Goal: Check status: Check status

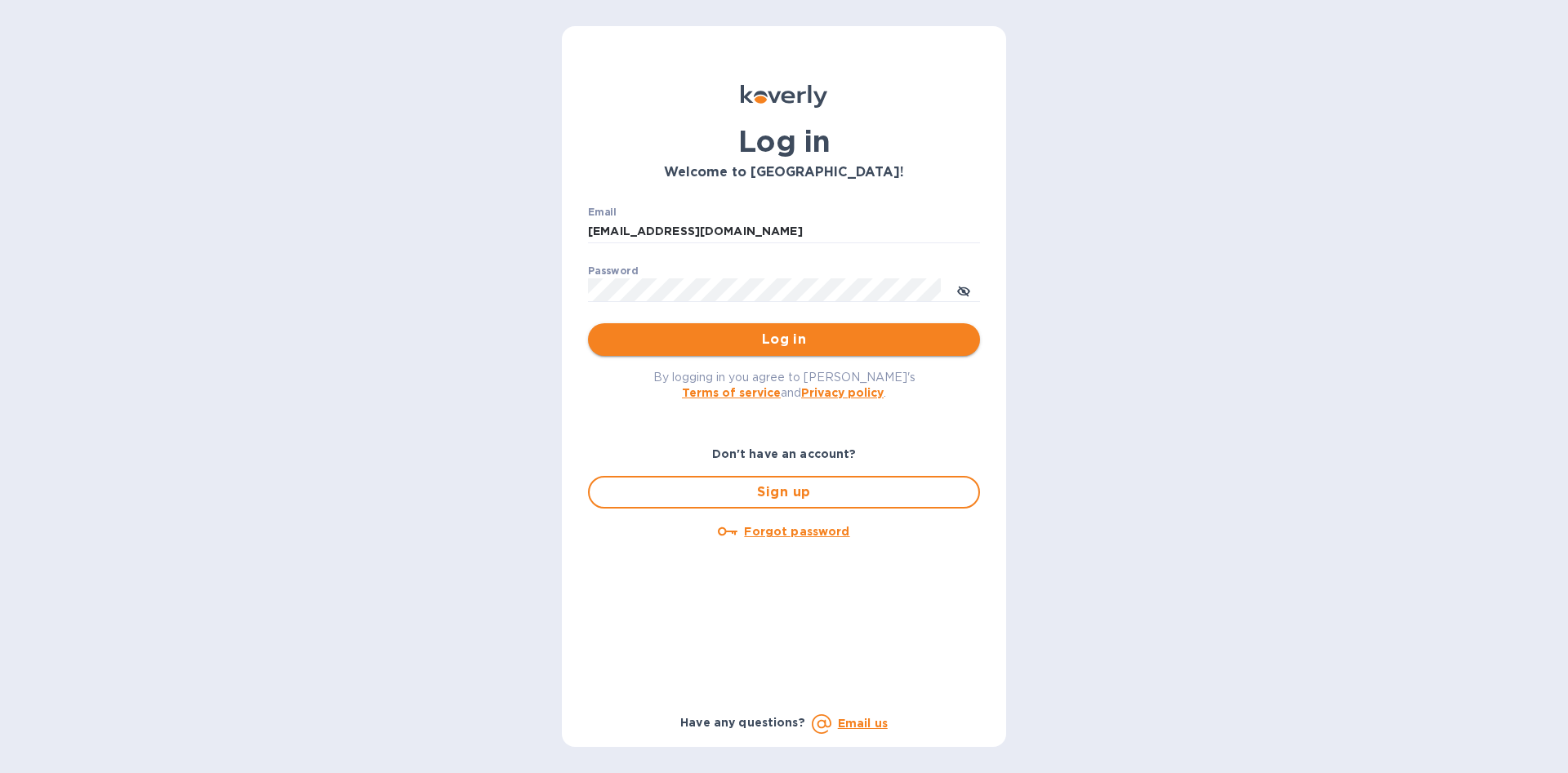
click at [786, 346] on span "Log in" at bounding box center [783, 340] width 366 height 20
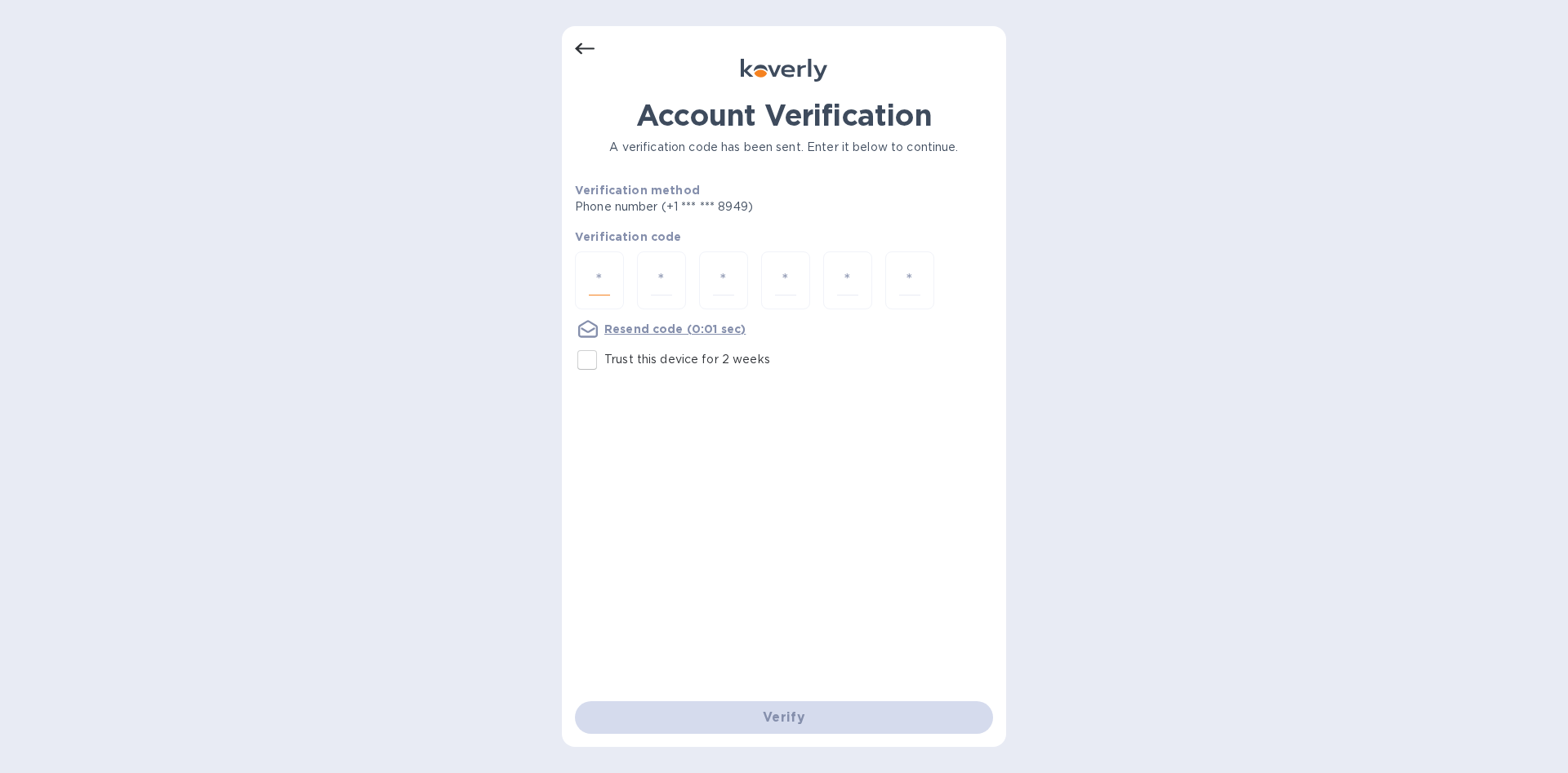
click at [599, 272] on input "number" at bounding box center [599, 281] width 21 height 30
type input "9"
type input "0"
type input "4"
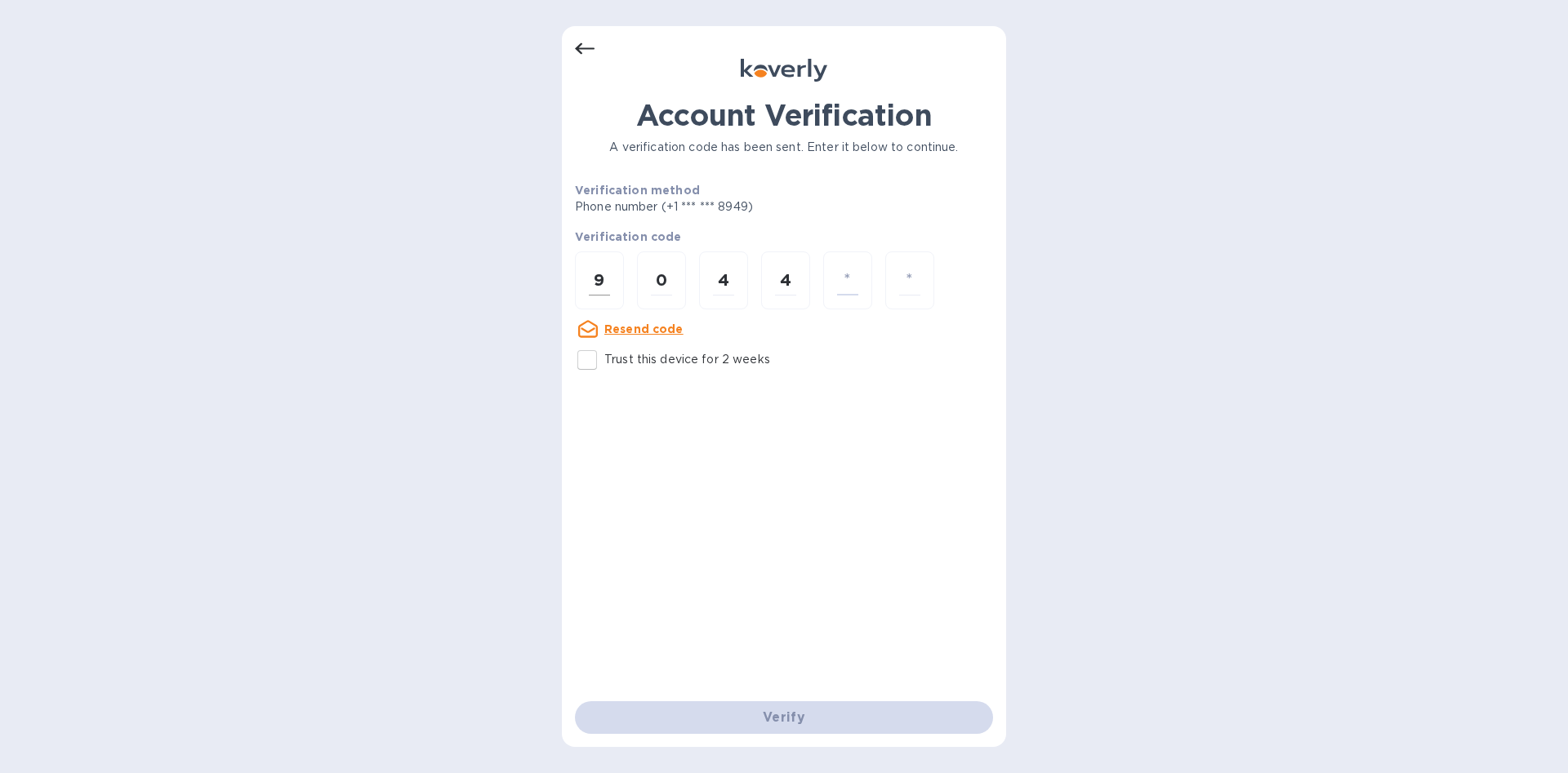
type input "3"
type input "0"
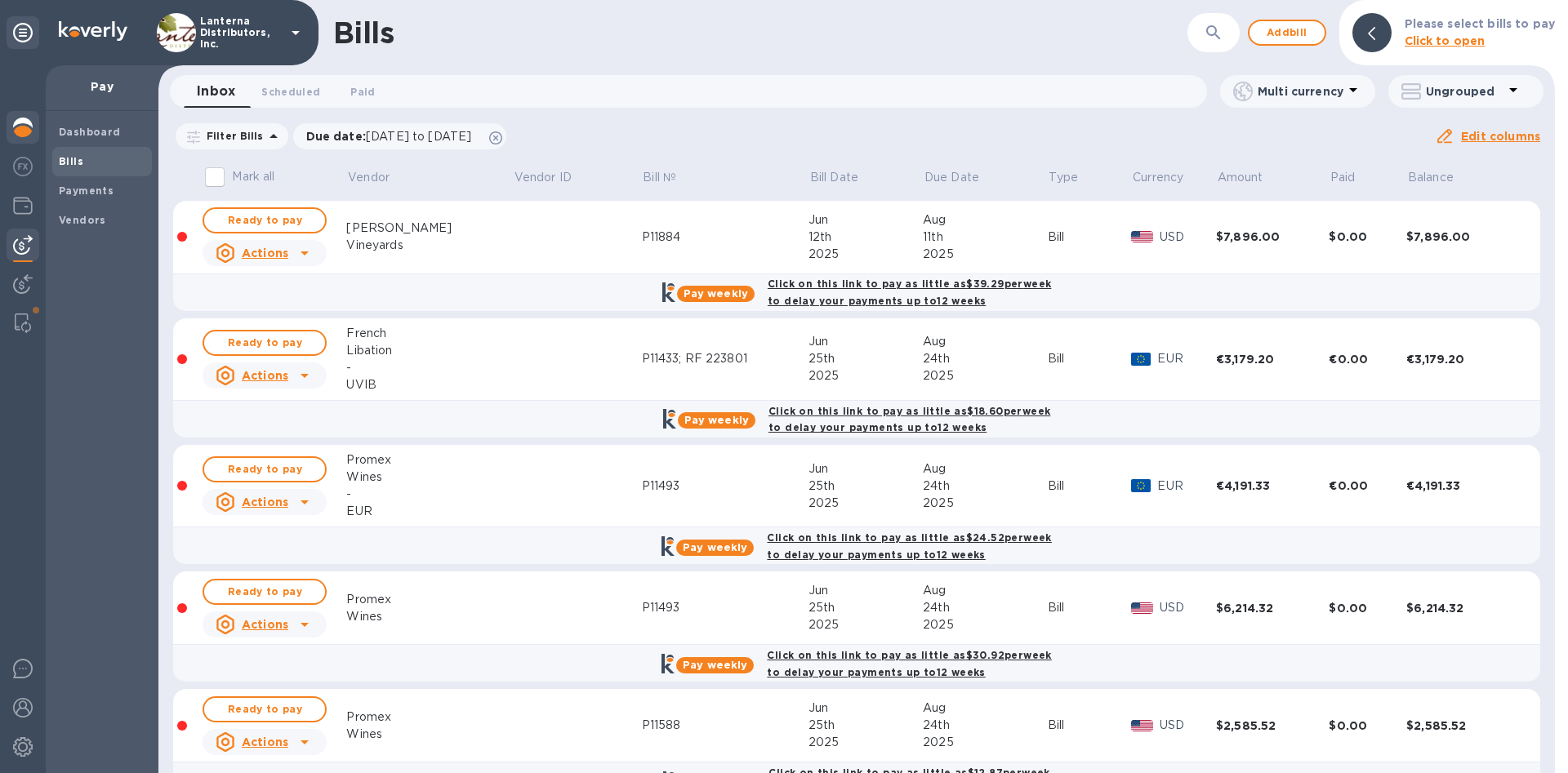
click at [28, 119] on img at bounding box center [23, 127] width 20 height 20
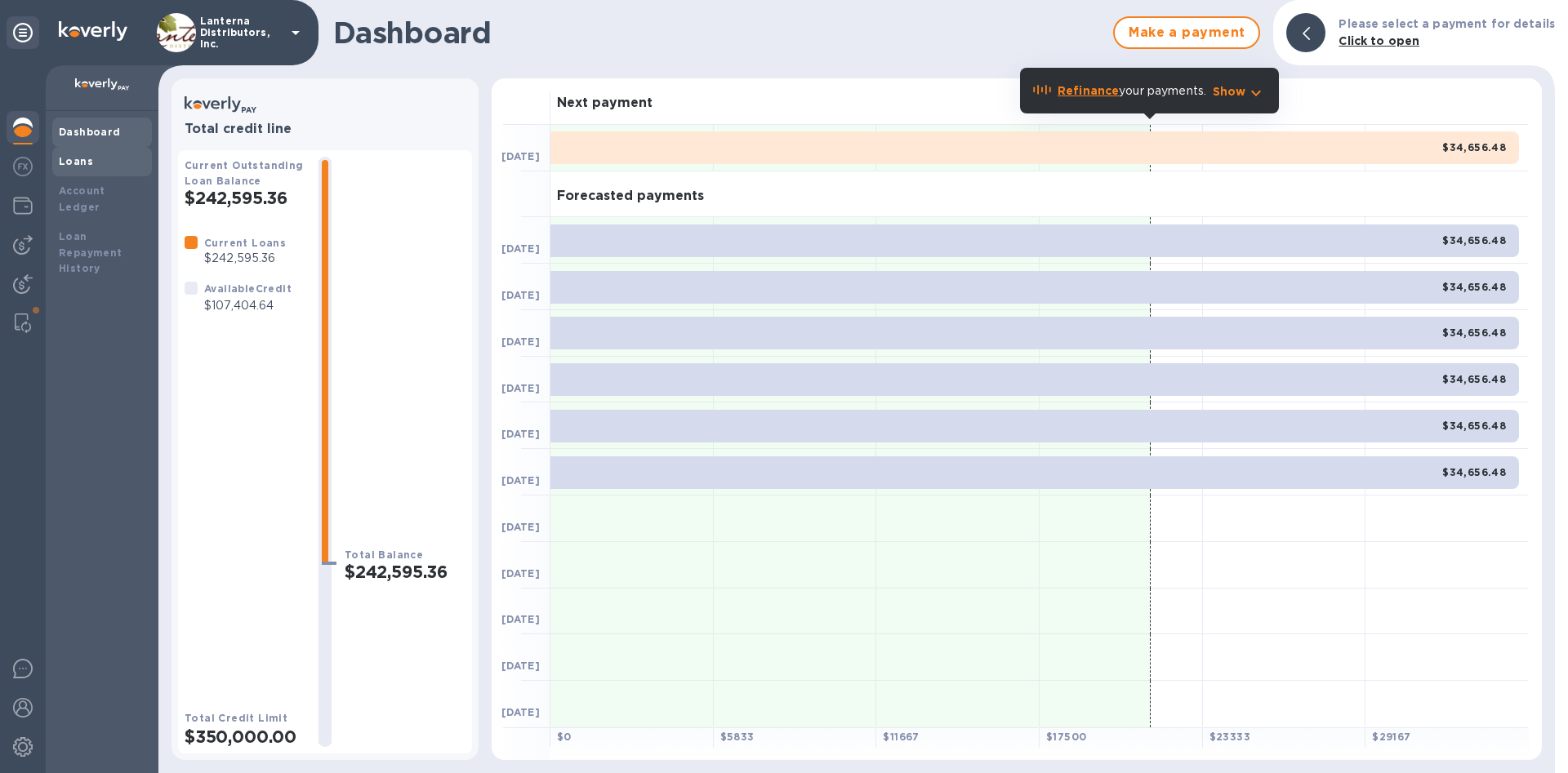
click at [95, 157] on div "Loans" at bounding box center [102, 162] width 87 height 17
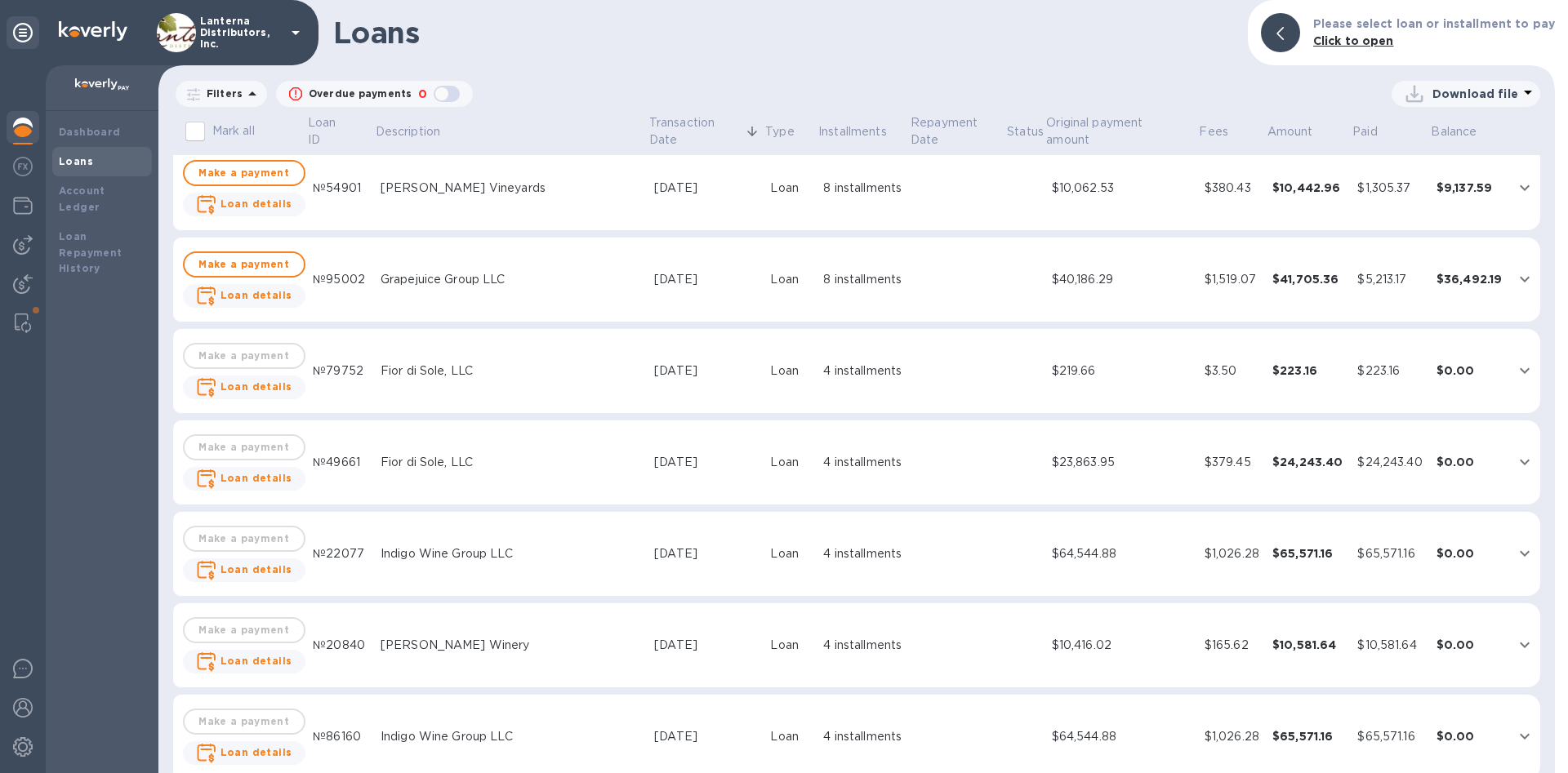
scroll to position [1583, 0]
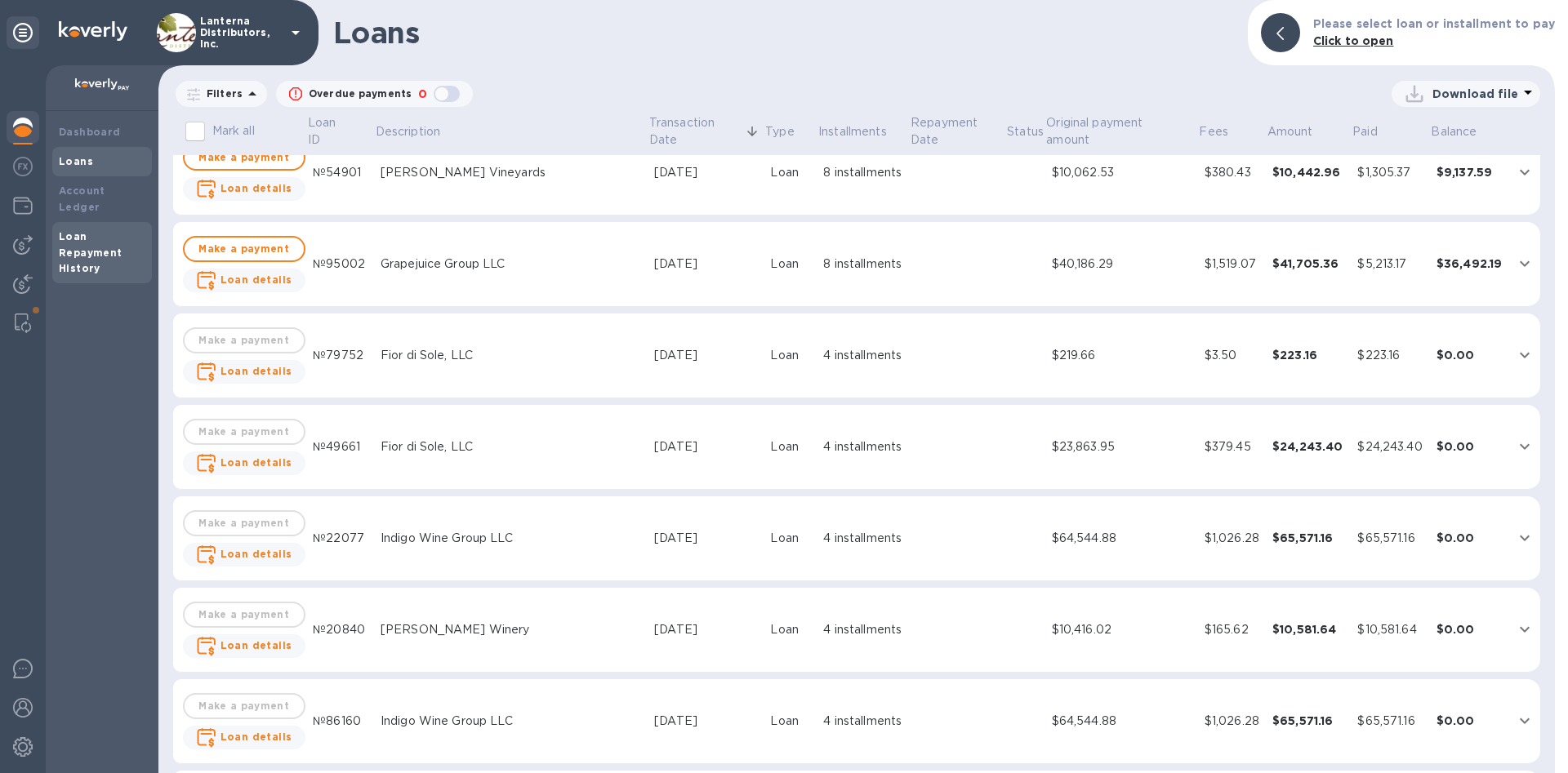
click at [96, 228] on div "Loan Repayment History" at bounding box center [102, 252] width 87 height 49
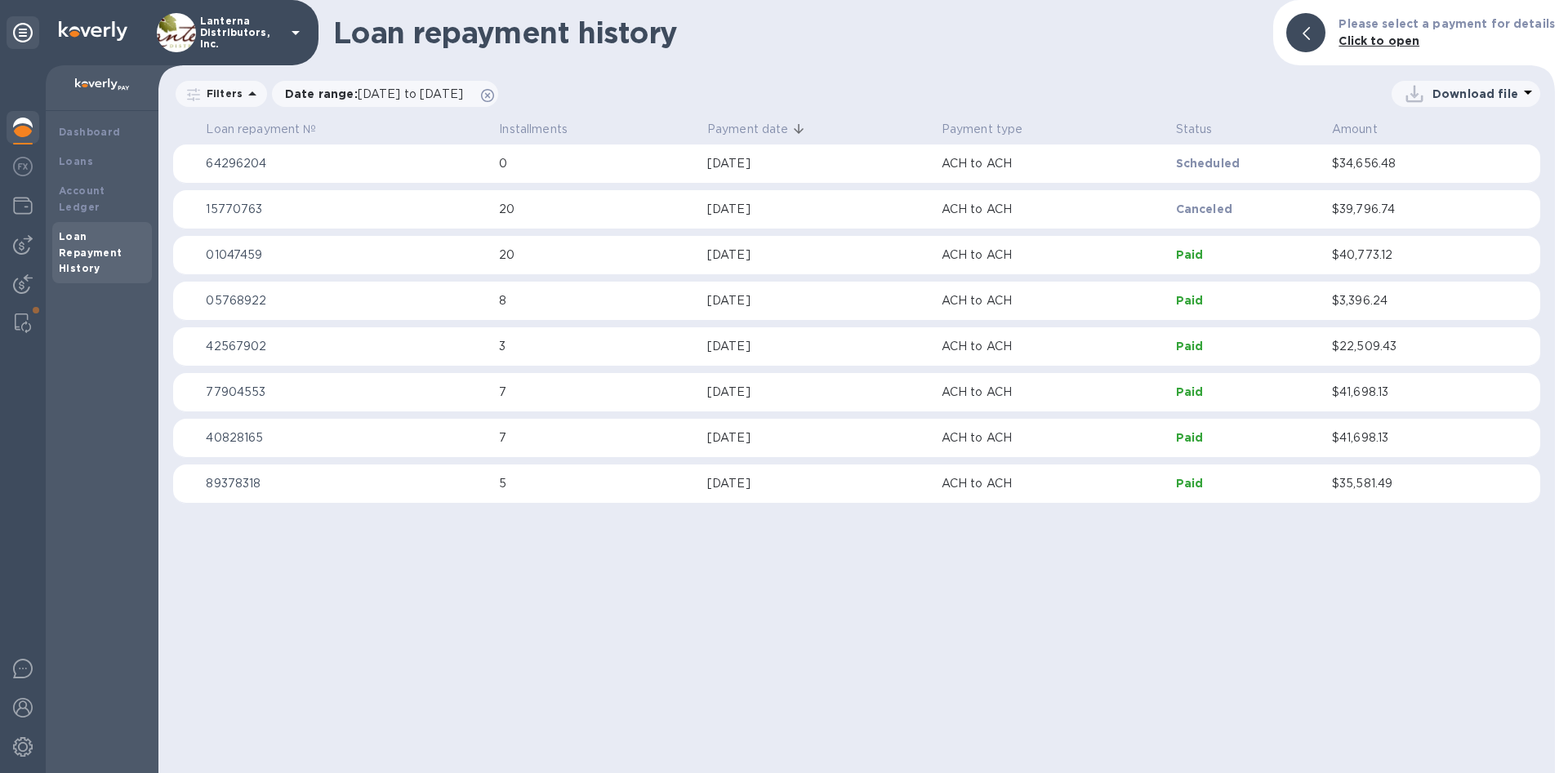
click at [770, 202] on div "Sep 30, 2025" at bounding box center [818, 209] width 222 height 17
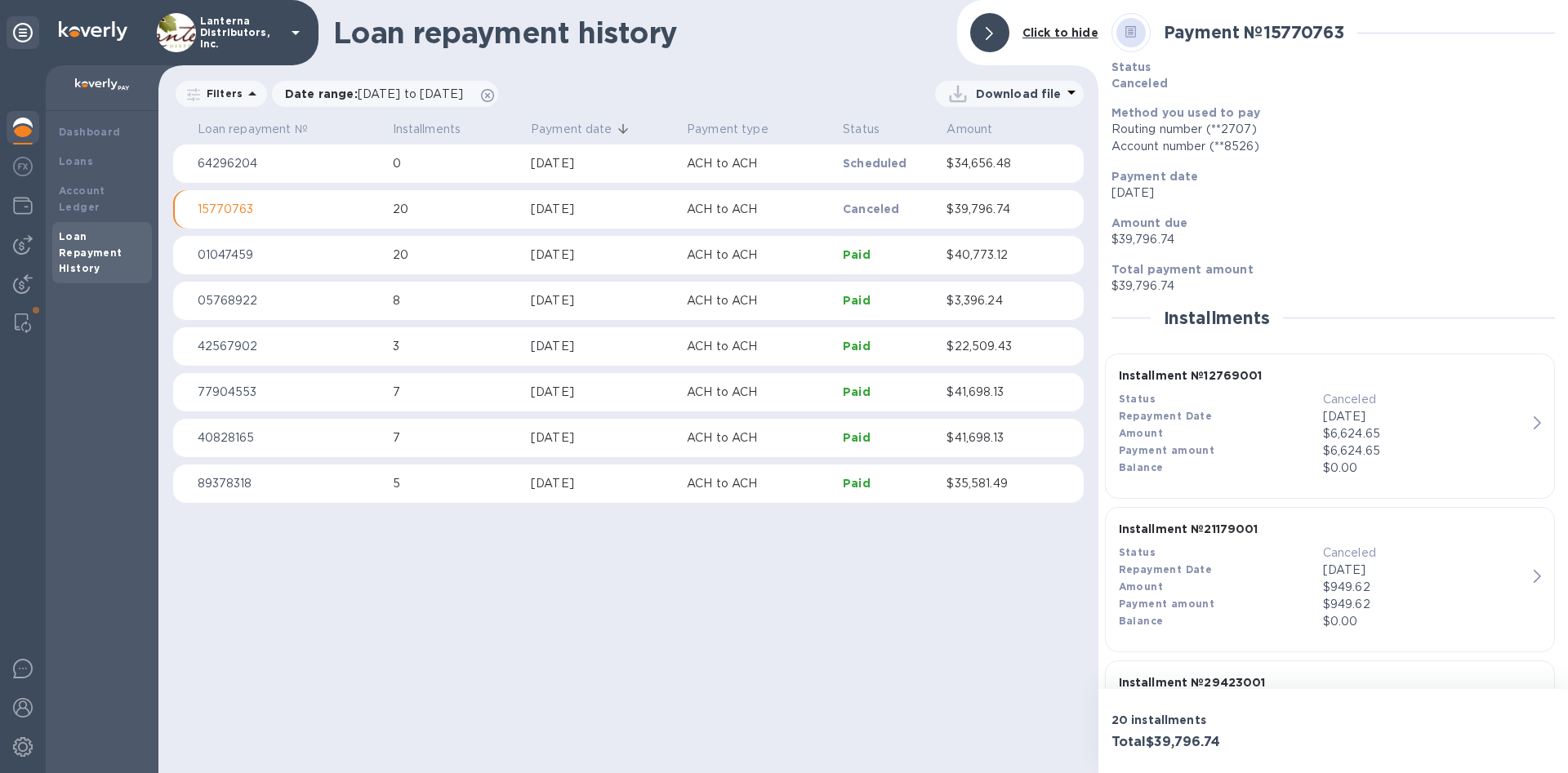
click at [981, 32] on div at bounding box center [989, 32] width 39 height 39
